Goal: Task Accomplishment & Management: Manage account settings

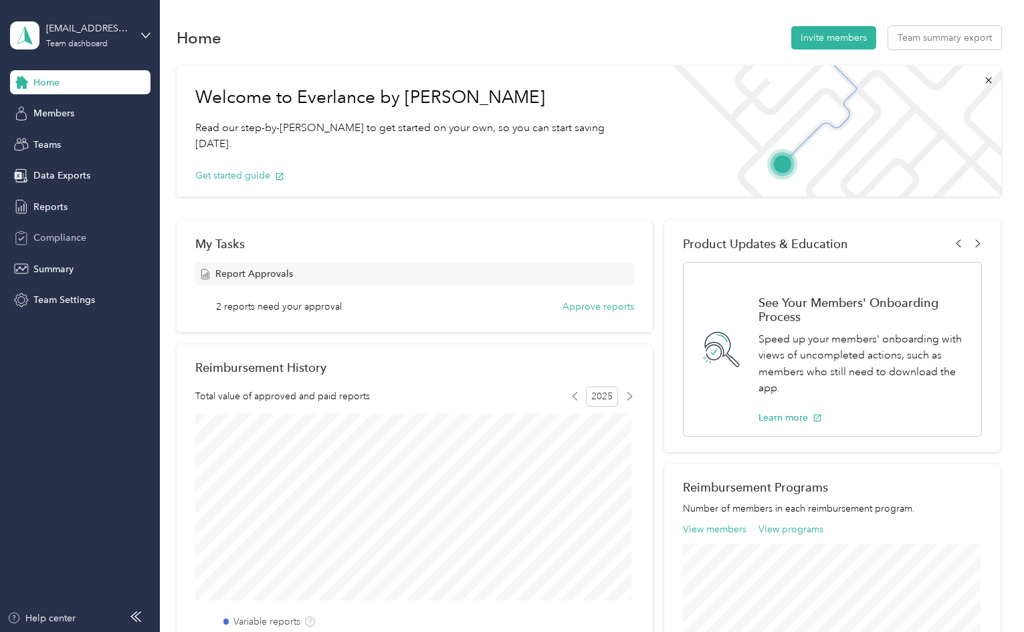
click at [52, 237] on span "Compliance" at bounding box center [59, 238] width 53 height 14
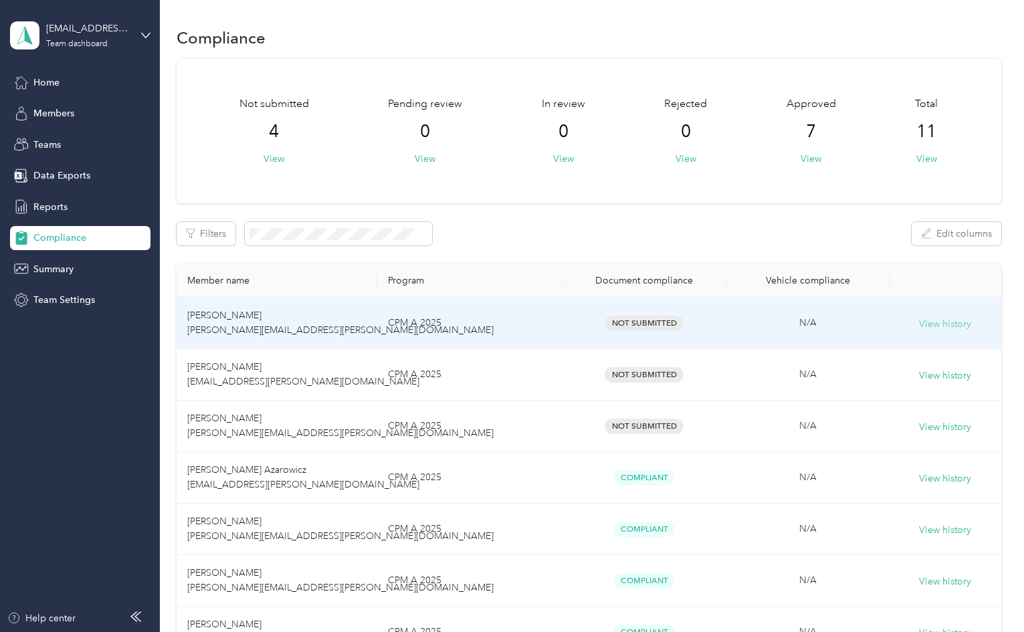
click at [946, 322] on button "View history" at bounding box center [945, 324] width 52 height 15
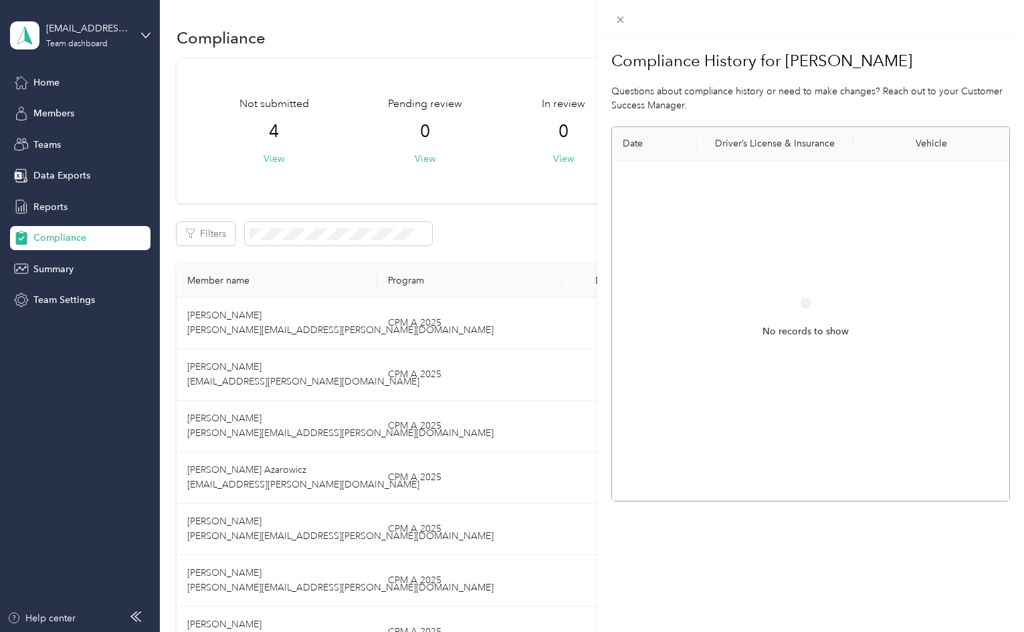
click at [655, 554] on div "Compliance History for [PERSON_NAME] Questions about compliance history or need…" at bounding box center [810, 351] width 427 height 632
click at [620, 20] on icon at bounding box center [620, 20] width 7 height 7
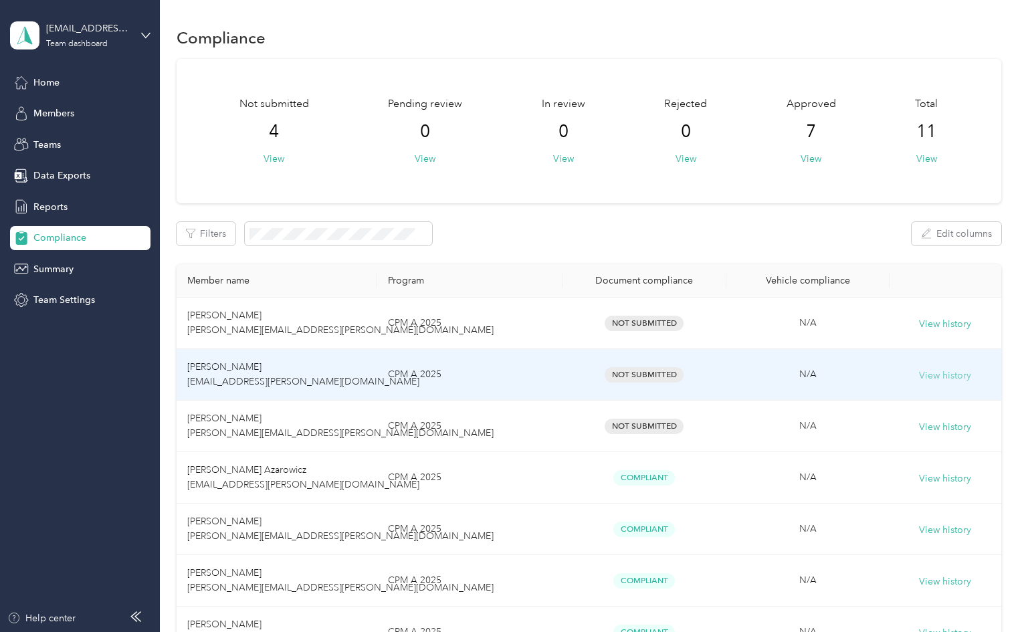
click at [936, 371] on button "View history" at bounding box center [945, 375] width 52 height 15
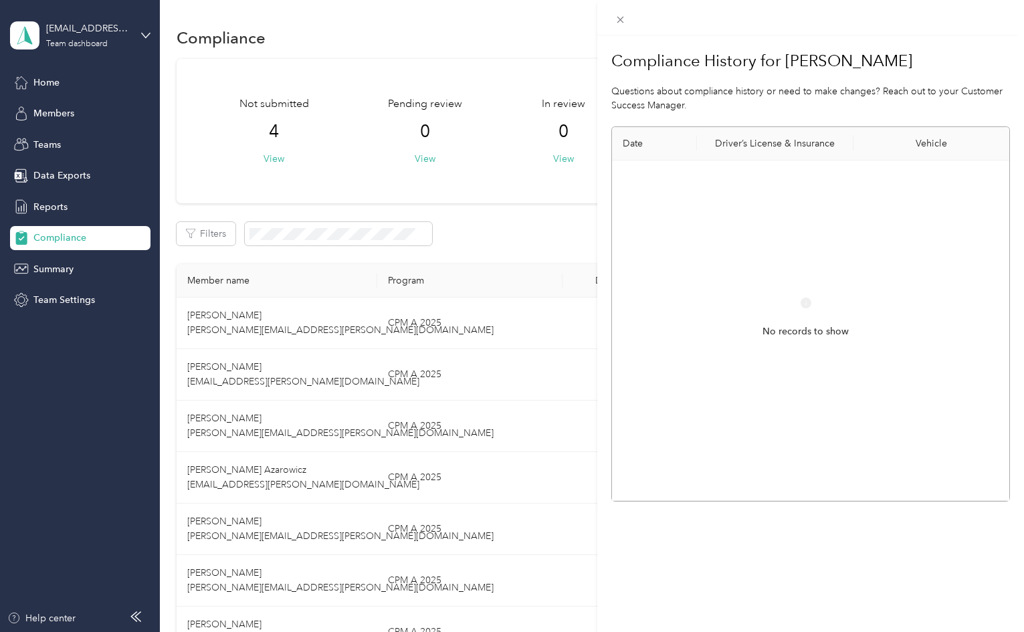
click at [764, 545] on div "Compliance History for Mozeleine Williamson Questions about compliance history …" at bounding box center [810, 351] width 427 height 632
click at [619, 16] on icon at bounding box center [620, 19] width 11 height 11
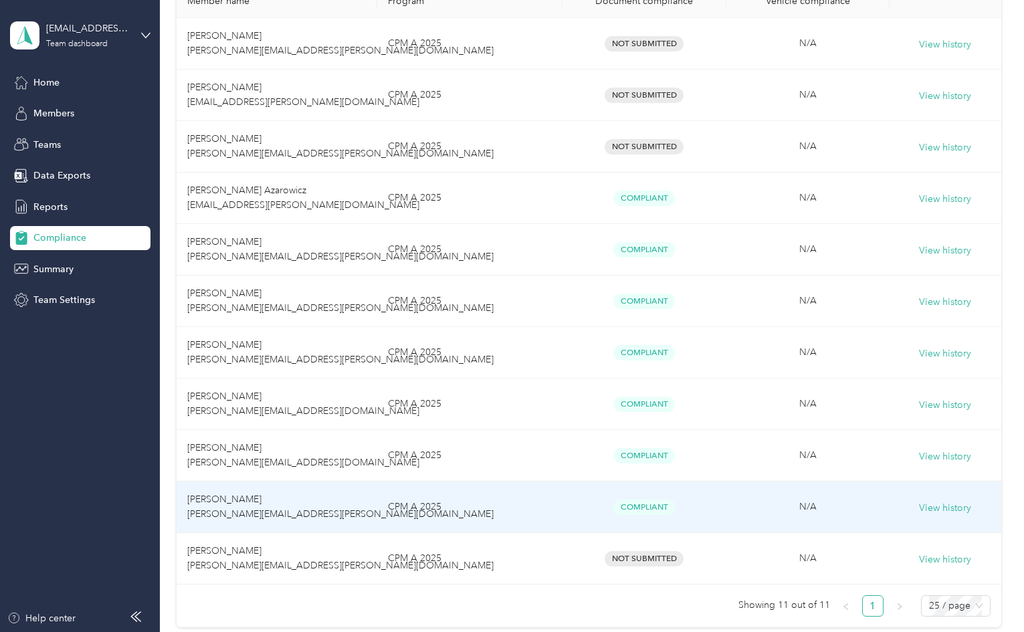
scroll to position [413, 0]
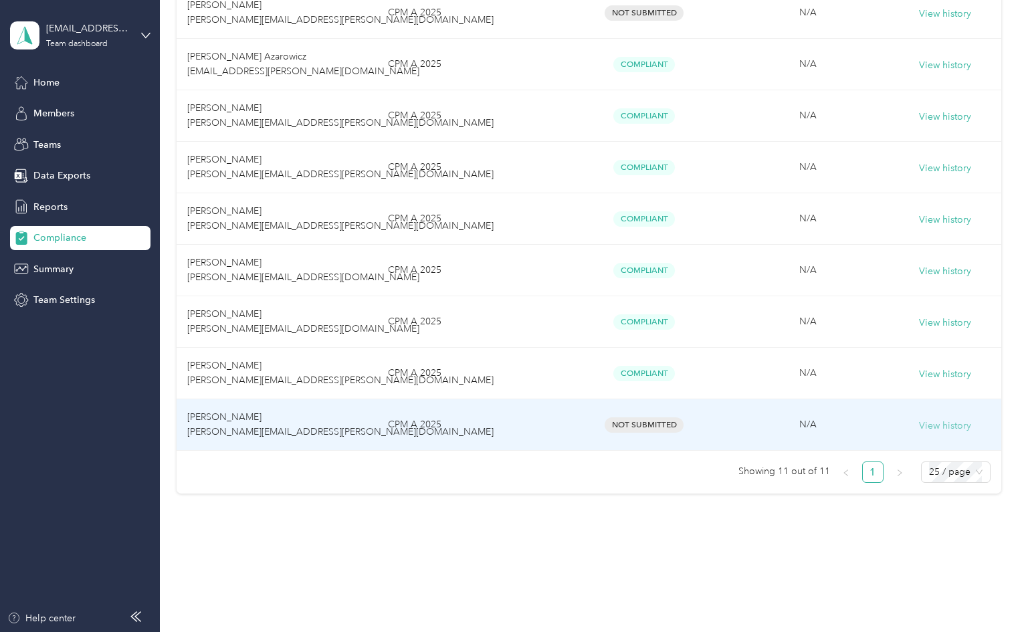
click at [933, 421] on button "View history" at bounding box center [945, 426] width 52 height 15
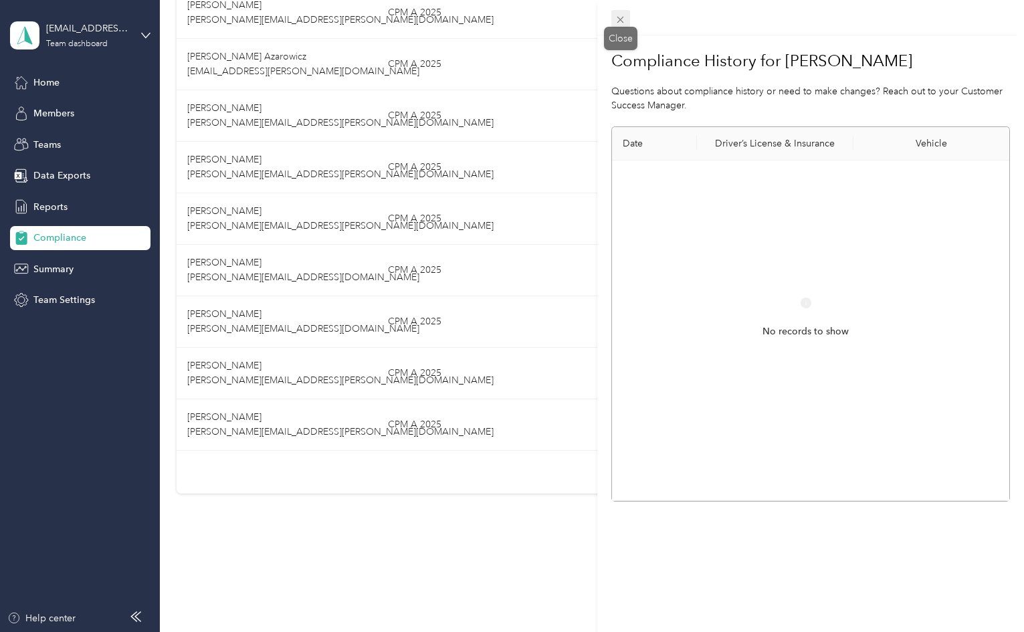
click at [619, 18] on icon at bounding box center [620, 20] width 7 height 7
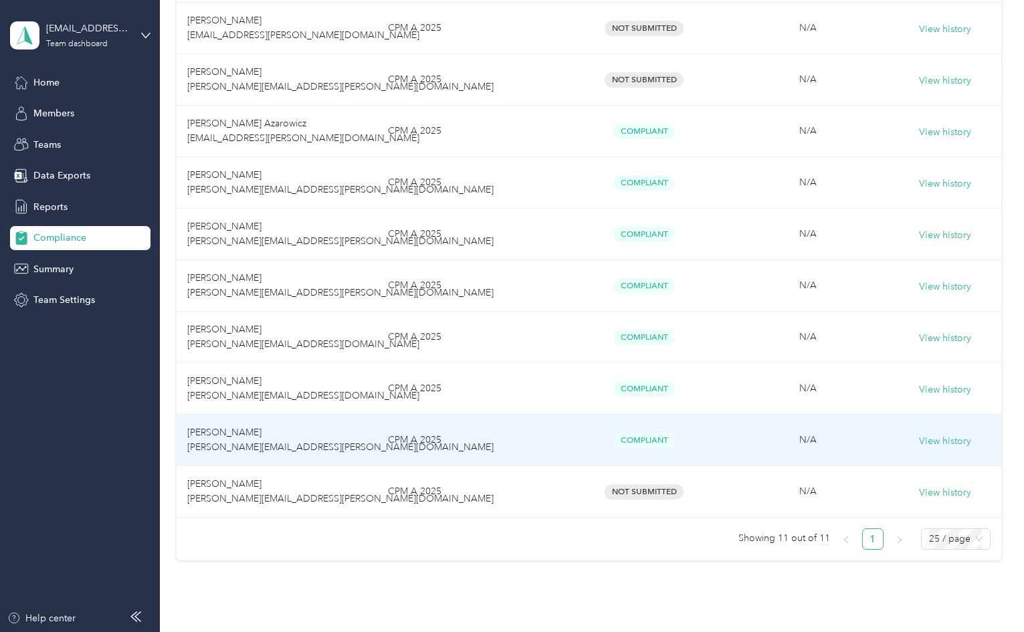
scroll to position [280, 0]
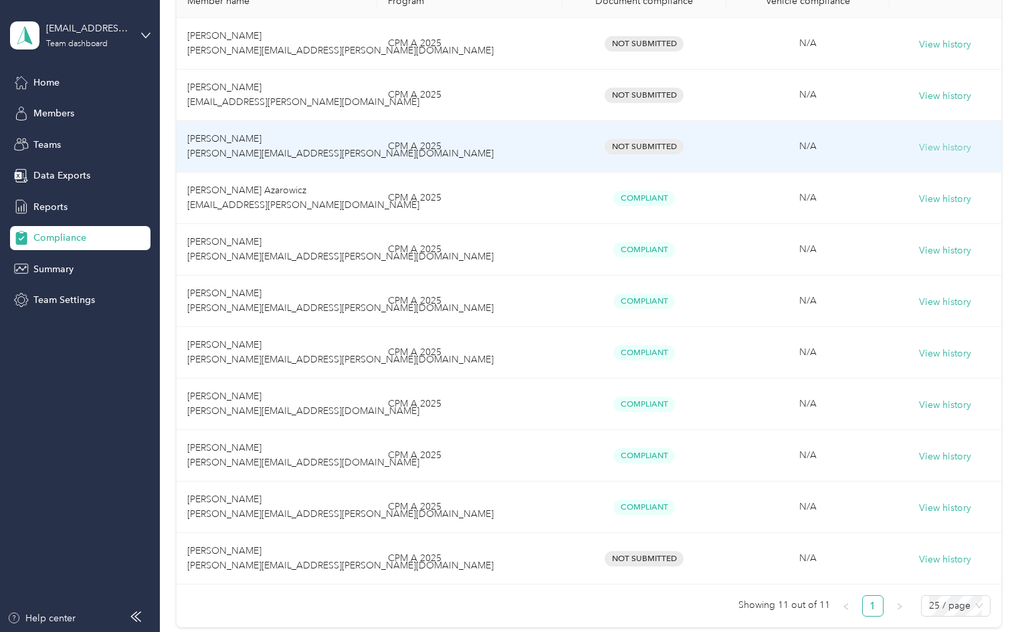
click at [944, 145] on button "View history" at bounding box center [945, 147] width 52 height 15
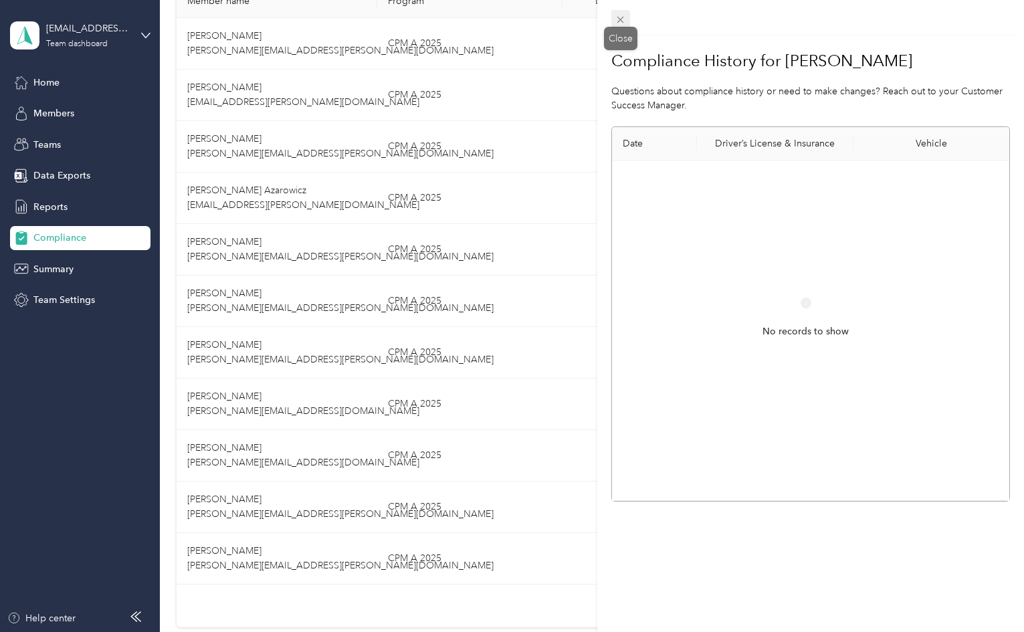
click at [619, 19] on icon at bounding box center [620, 19] width 11 height 11
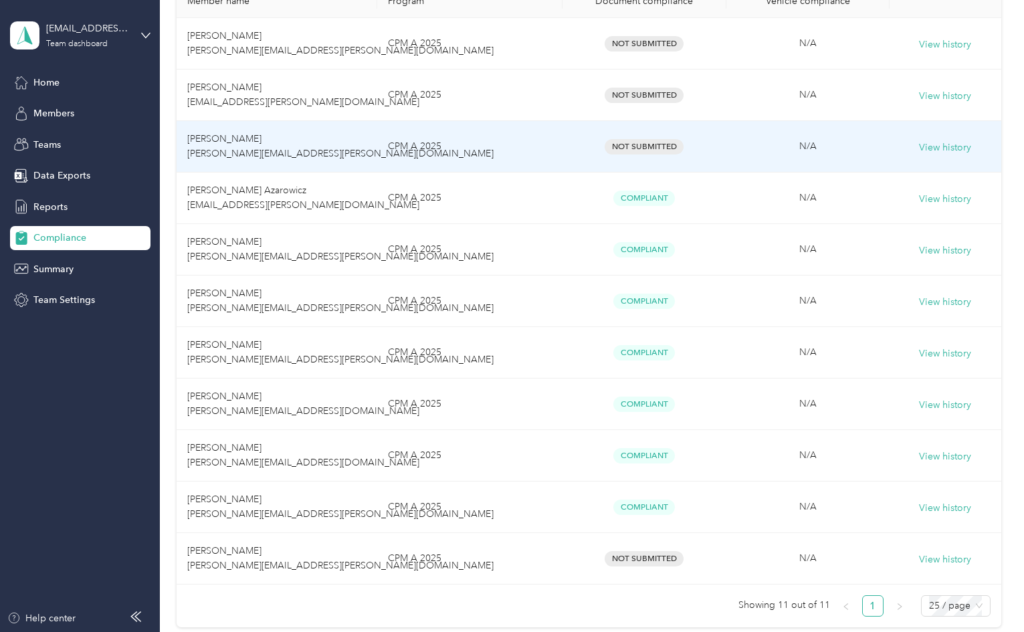
click at [647, 146] on span "Not Submitted" at bounding box center [644, 146] width 79 height 15
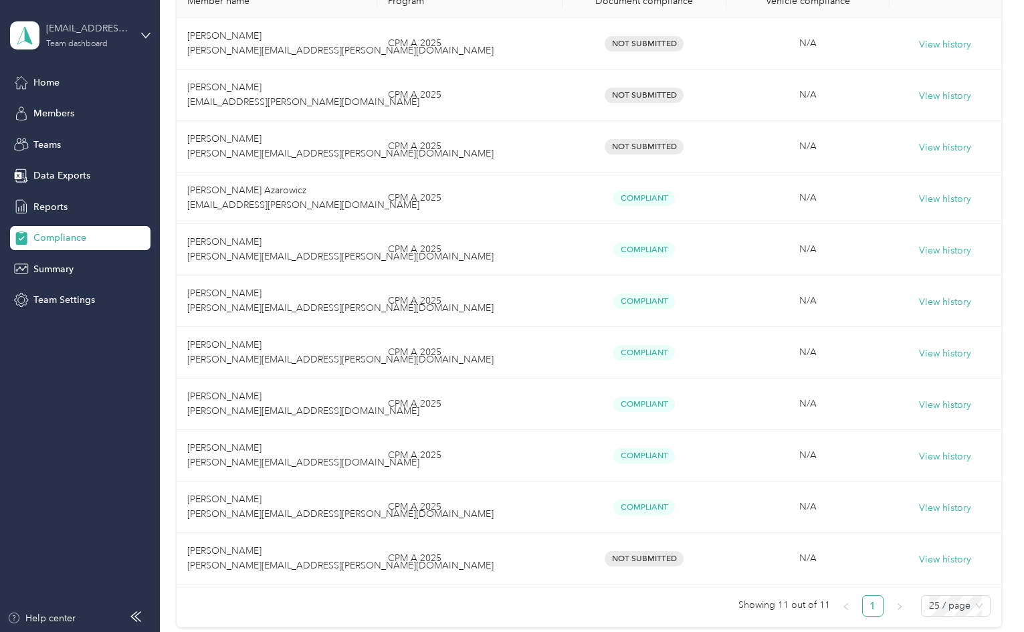
click at [87, 27] on div "[EMAIL_ADDRESS][PERSON_NAME][DOMAIN_NAME]" at bounding box center [88, 28] width 84 height 14
click at [70, 137] on div "Personal dashboard" at bounding box center [63, 140] width 84 height 14
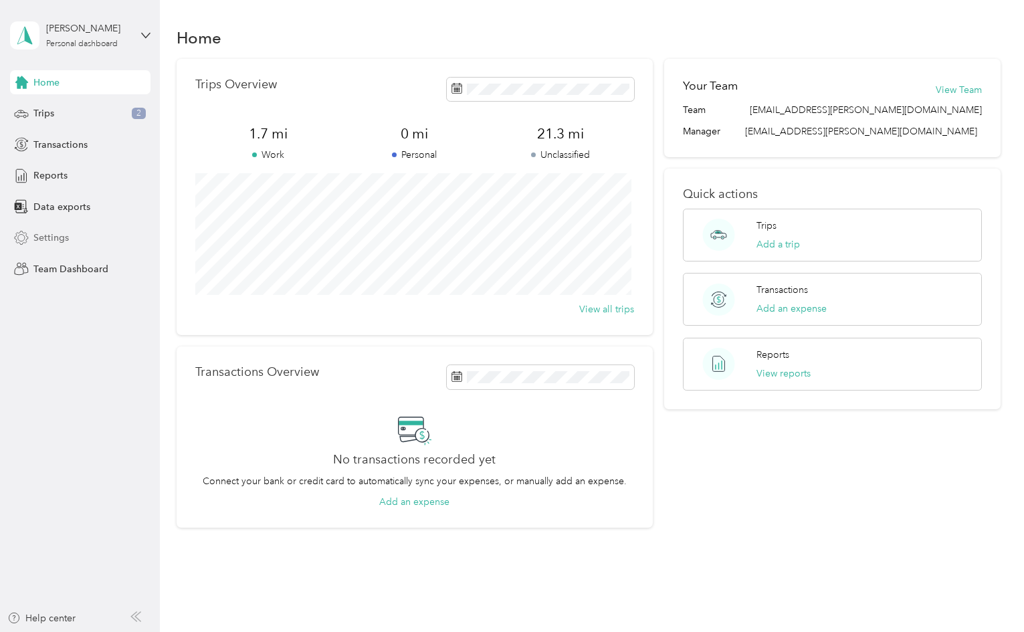
click at [49, 230] on div "Settings" at bounding box center [80, 238] width 140 height 24
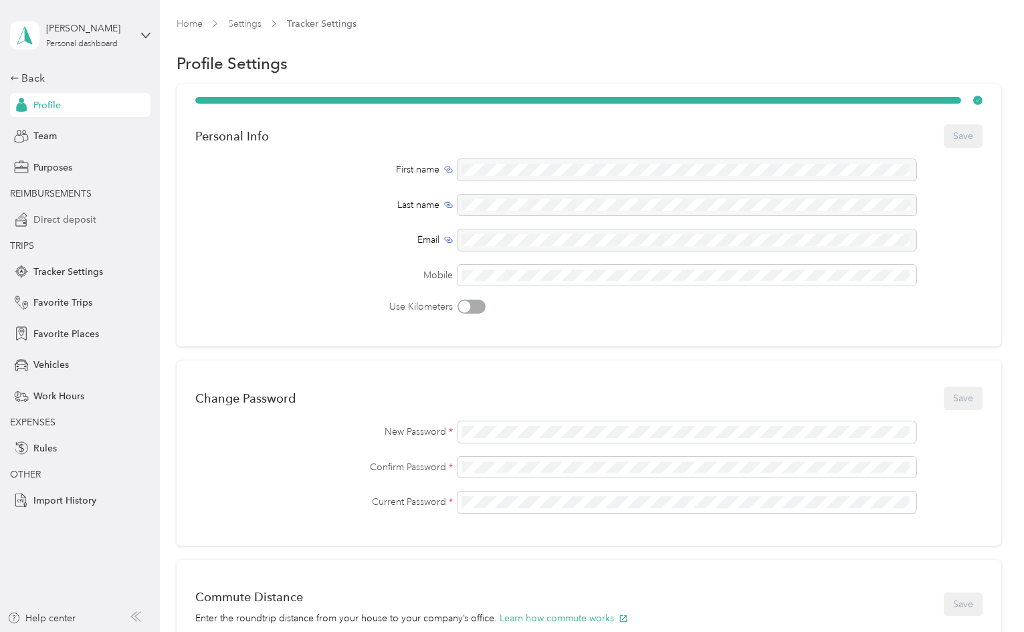
click at [58, 217] on span "Direct deposit" at bounding box center [64, 220] width 63 height 14
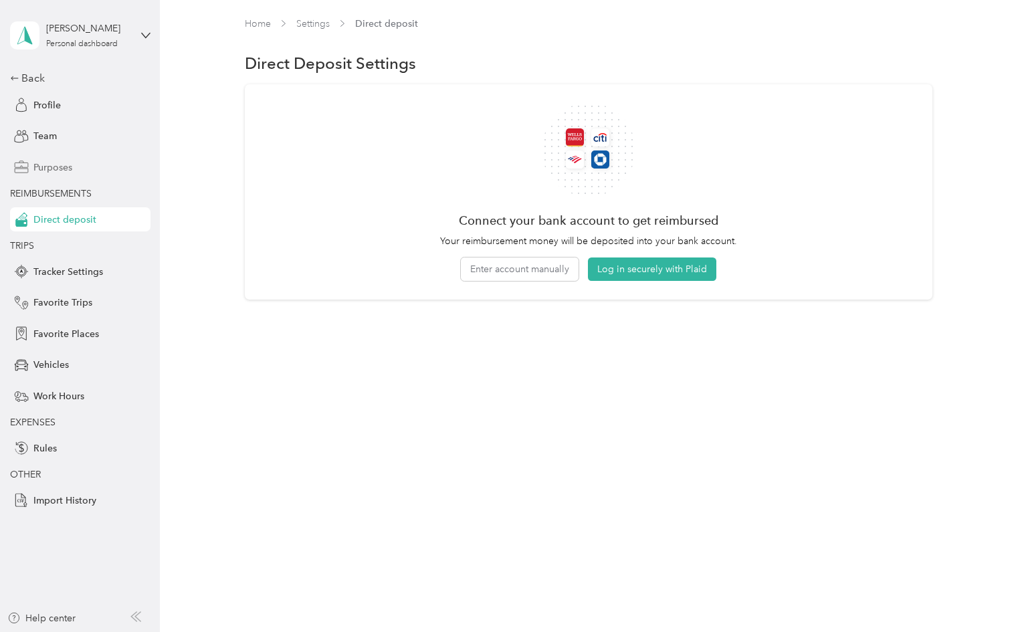
click at [49, 166] on span "Purposes" at bounding box center [52, 167] width 39 height 14
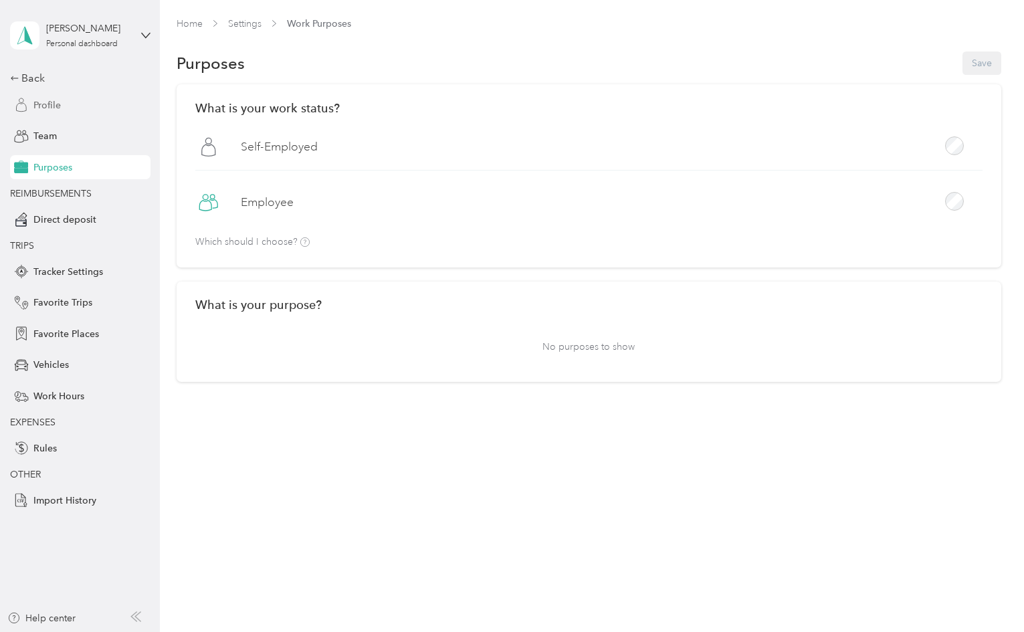
click at [48, 104] on span "Profile" at bounding box center [46, 105] width 27 height 14
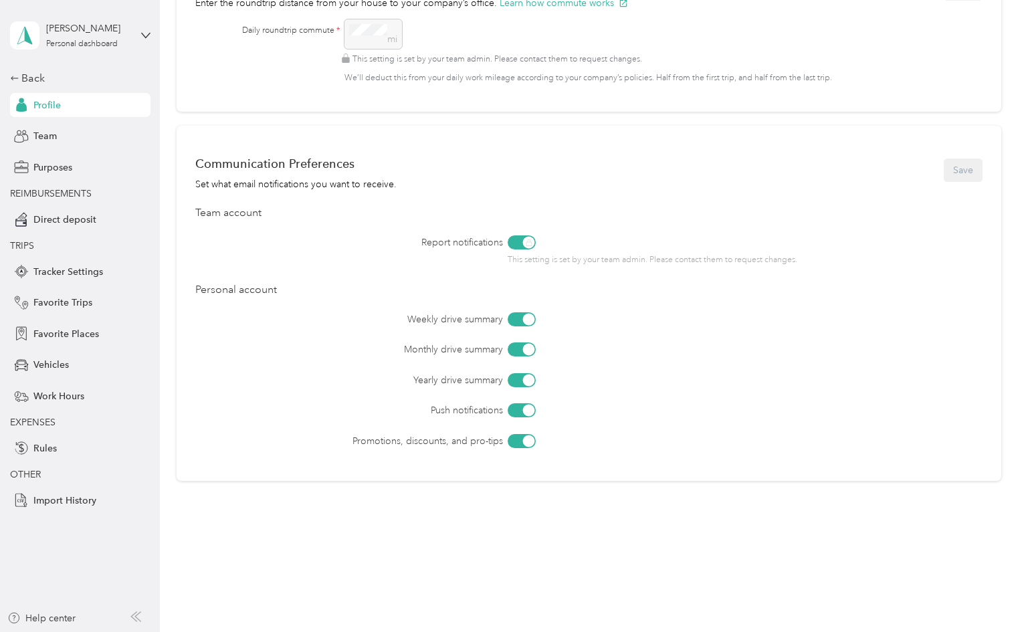
scroll to position [616, 0]
click at [41, 358] on span "Vehicles" at bounding box center [50, 365] width 35 height 14
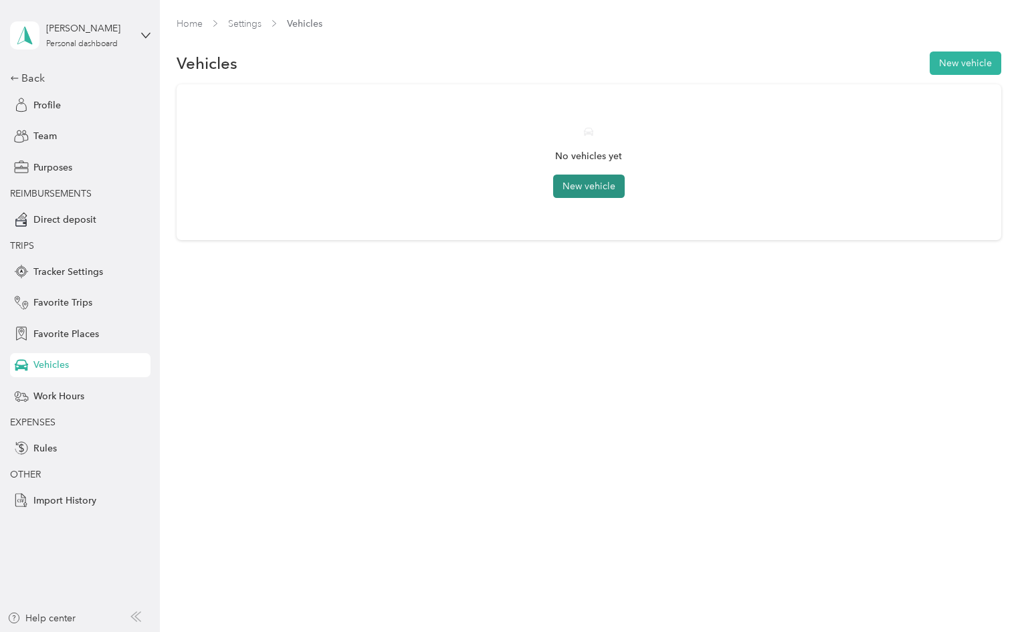
click at [595, 186] on button "New vehicle" at bounding box center [589, 186] width 72 height 23
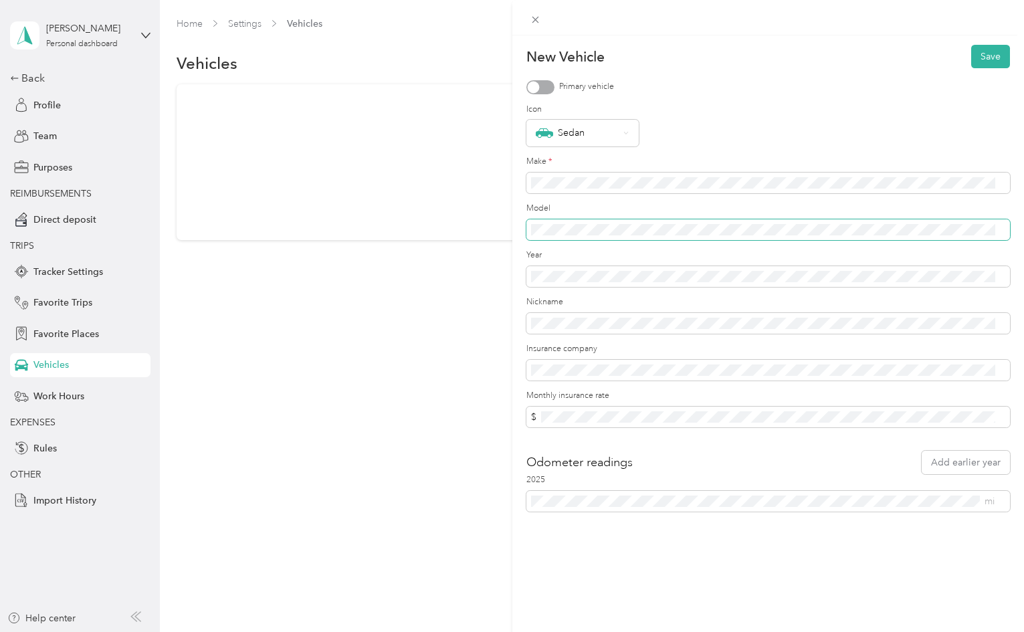
click at [477, 217] on div "New Vehicle Save Primary vehicle Icon Sedan Make * Model Year Nickname Insuranc…" at bounding box center [512, 316] width 1024 height 632
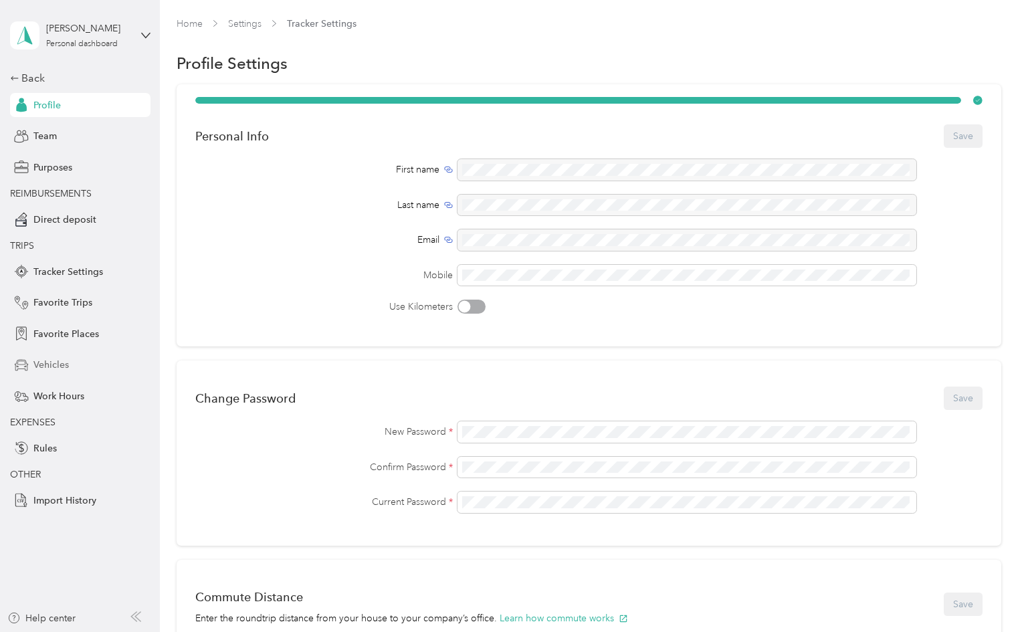
click at [47, 359] on span "Vehicles" at bounding box center [50, 365] width 35 height 14
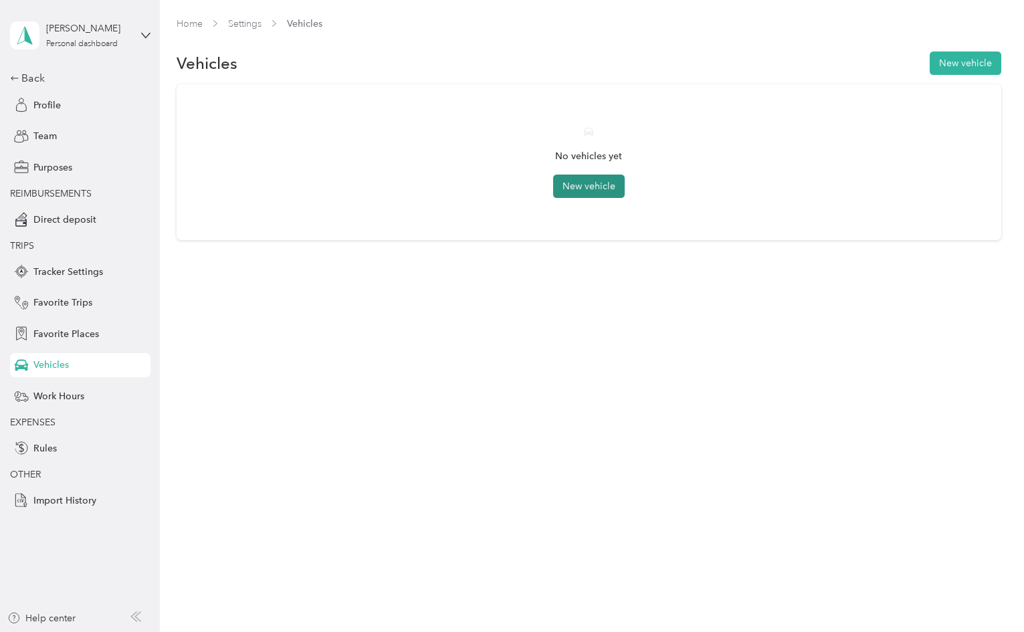
click at [595, 181] on button "New vehicle" at bounding box center [589, 186] width 72 height 23
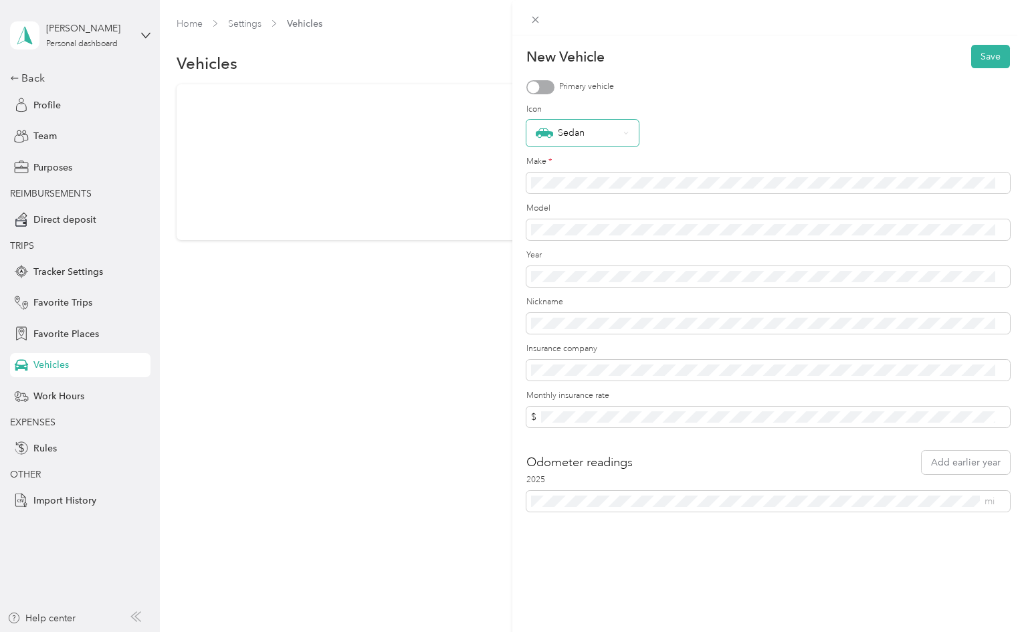
click at [627, 130] on icon at bounding box center [625, 132] width 5 height 5
click at [576, 319] on div "Sedan" at bounding box center [576, 314] width 80 height 17
click at [981, 51] on button "Save" at bounding box center [990, 56] width 39 height 23
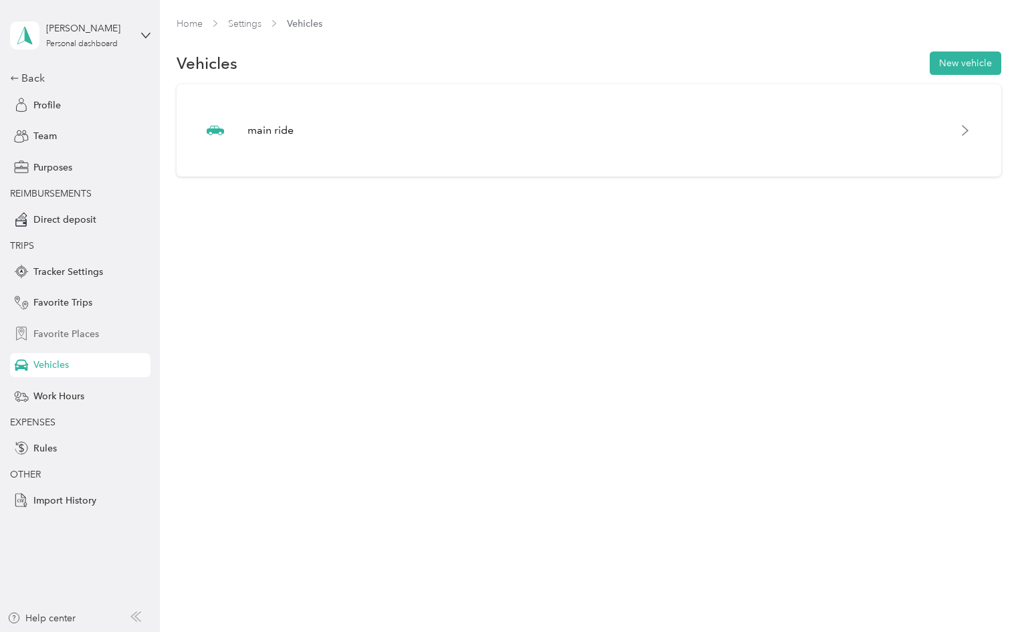
click at [52, 330] on span "Favorite Places" at bounding box center [66, 334] width 66 height 14
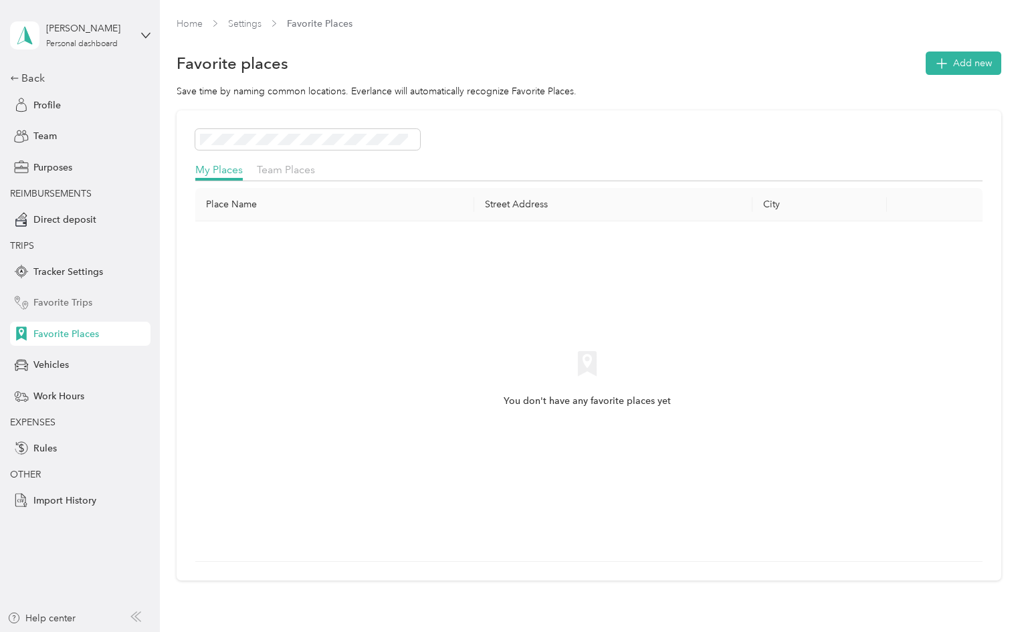
click at [55, 296] on span "Favorite Trips" at bounding box center [62, 303] width 59 height 14
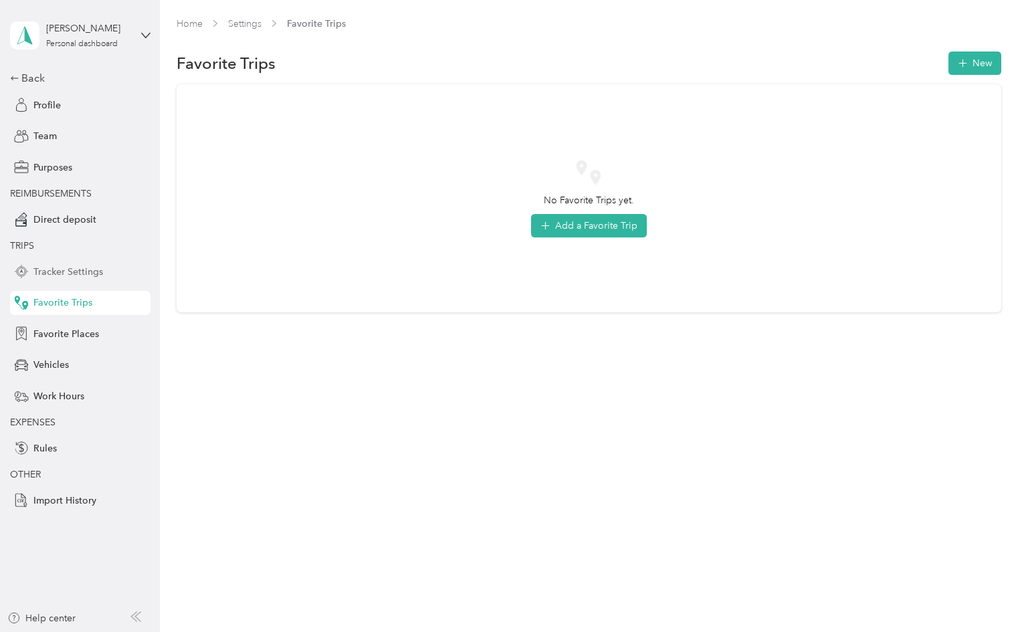
click at [55, 275] on span "Tracker Settings" at bounding box center [68, 272] width 70 height 14
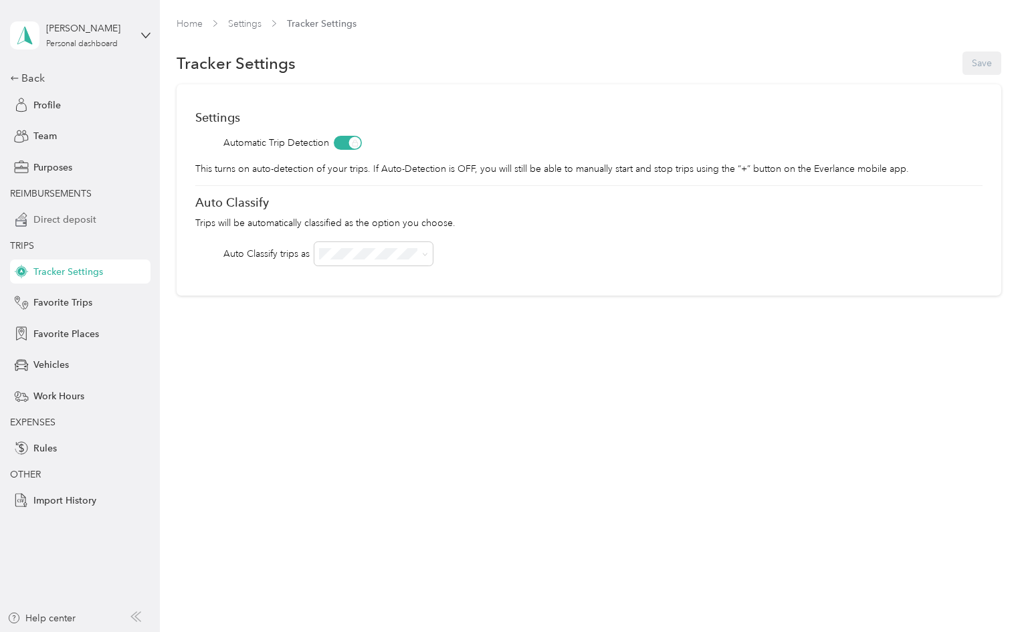
click at [63, 219] on span "Direct deposit" at bounding box center [64, 220] width 63 height 14
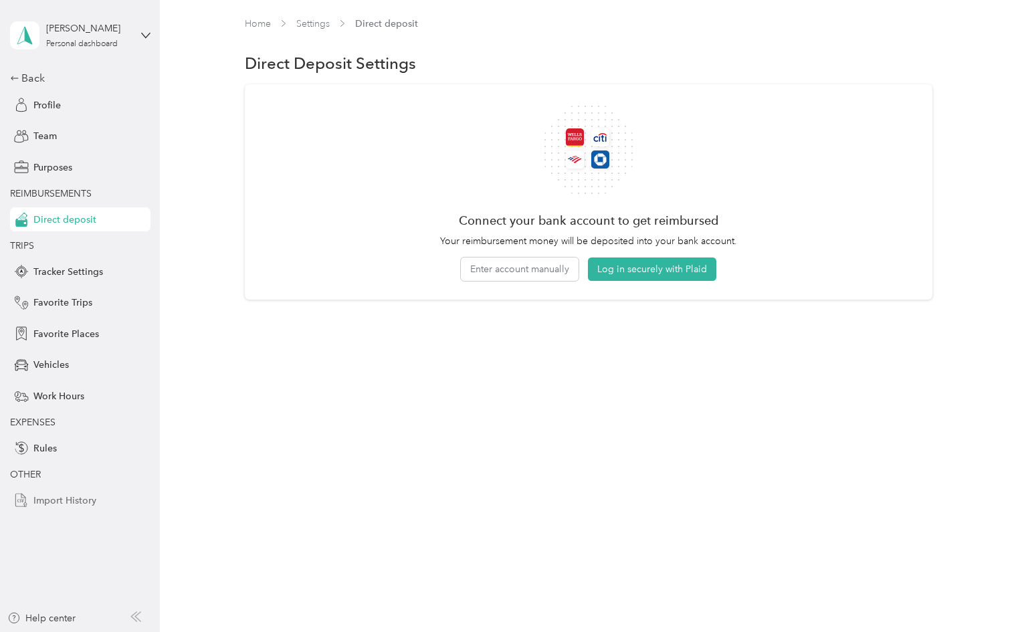
click at [53, 496] on span "Import History" at bounding box center [64, 501] width 63 height 14
click at [33, 138] on span "Team" at bounding box center [44, 136] width 23 height 14
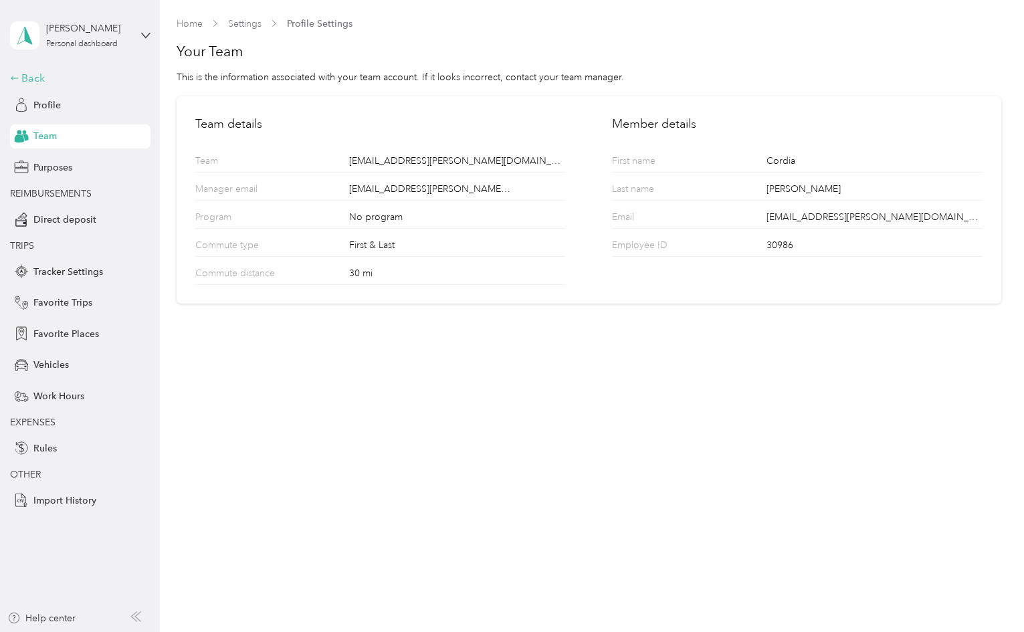
click at [12, 75] on icon at bounding box center [14, 78] width 9 height 9
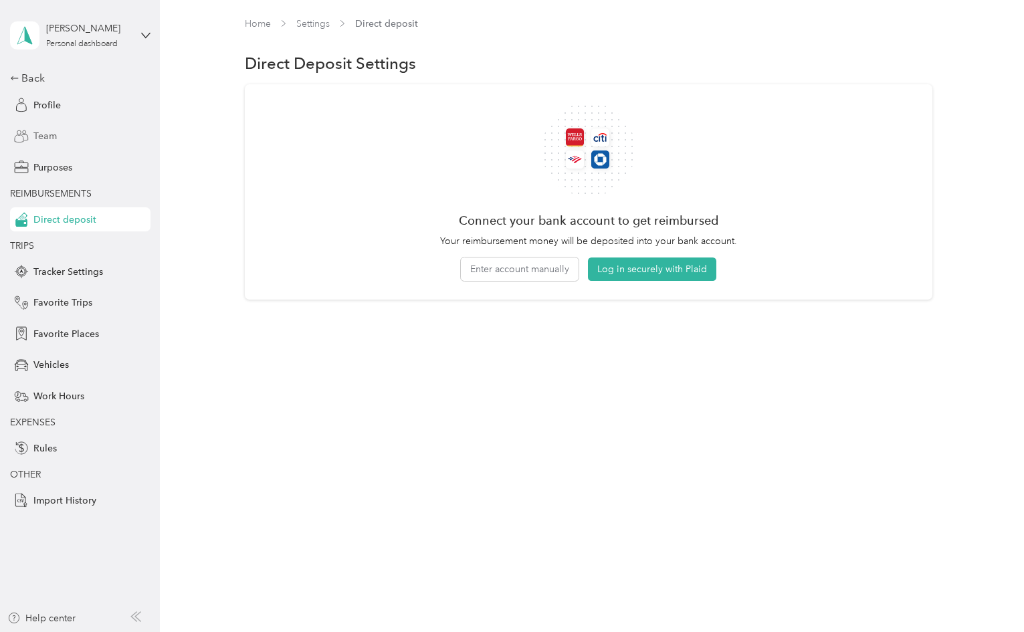
click at [42, 134] on span "Team" at bounding box center [44, 136] width 23 height 14
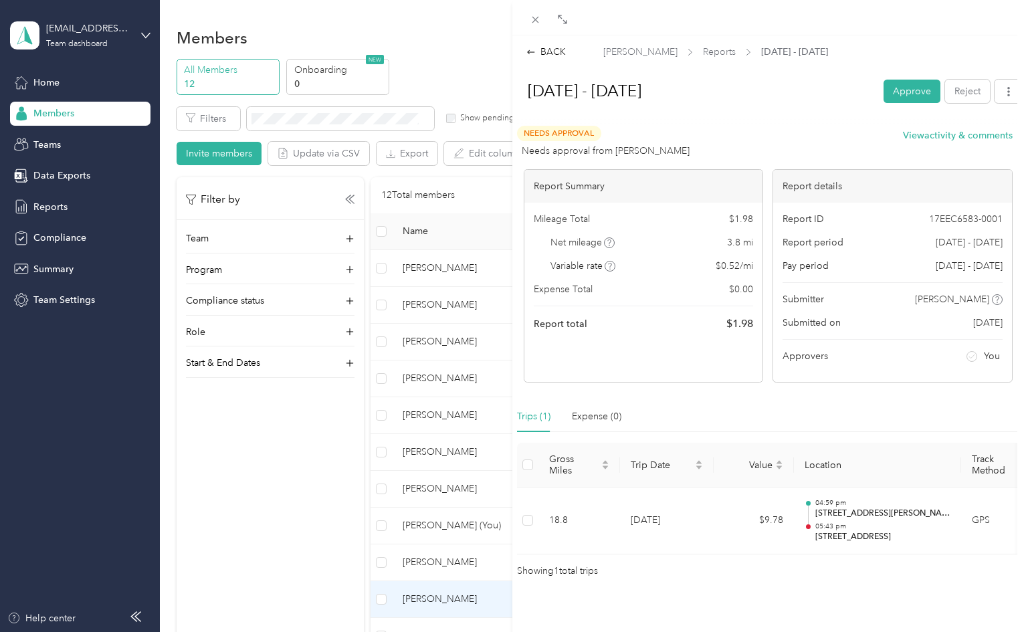
scroll to position [25, 0]
